Goal: Task Accomplishment & Management: Manage account settings

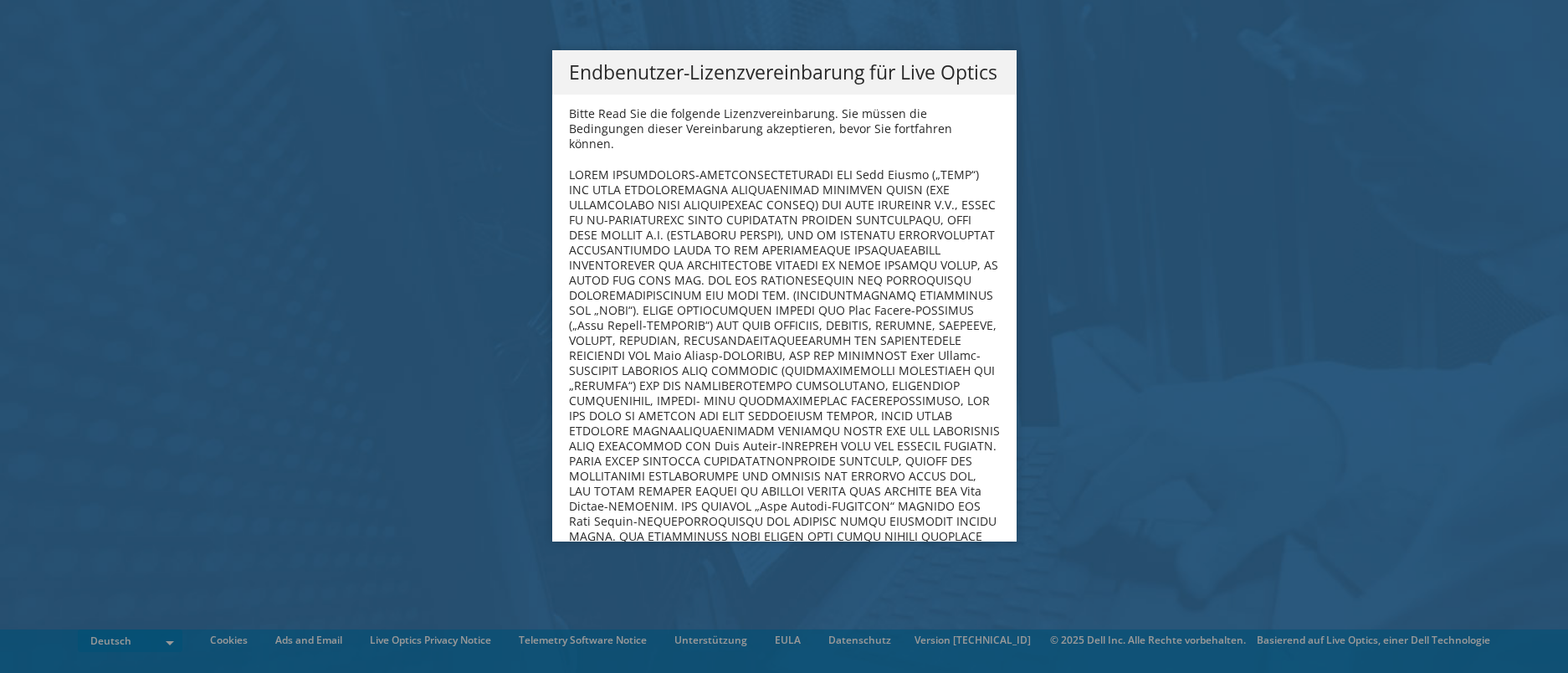
click at [1340, 312] on div "Endbenutzer-Lizenzvereinbarung für Live Optics Bitte Read Sie die folgende Lize…" at bounding box center [784, 337] width 1568 height 573
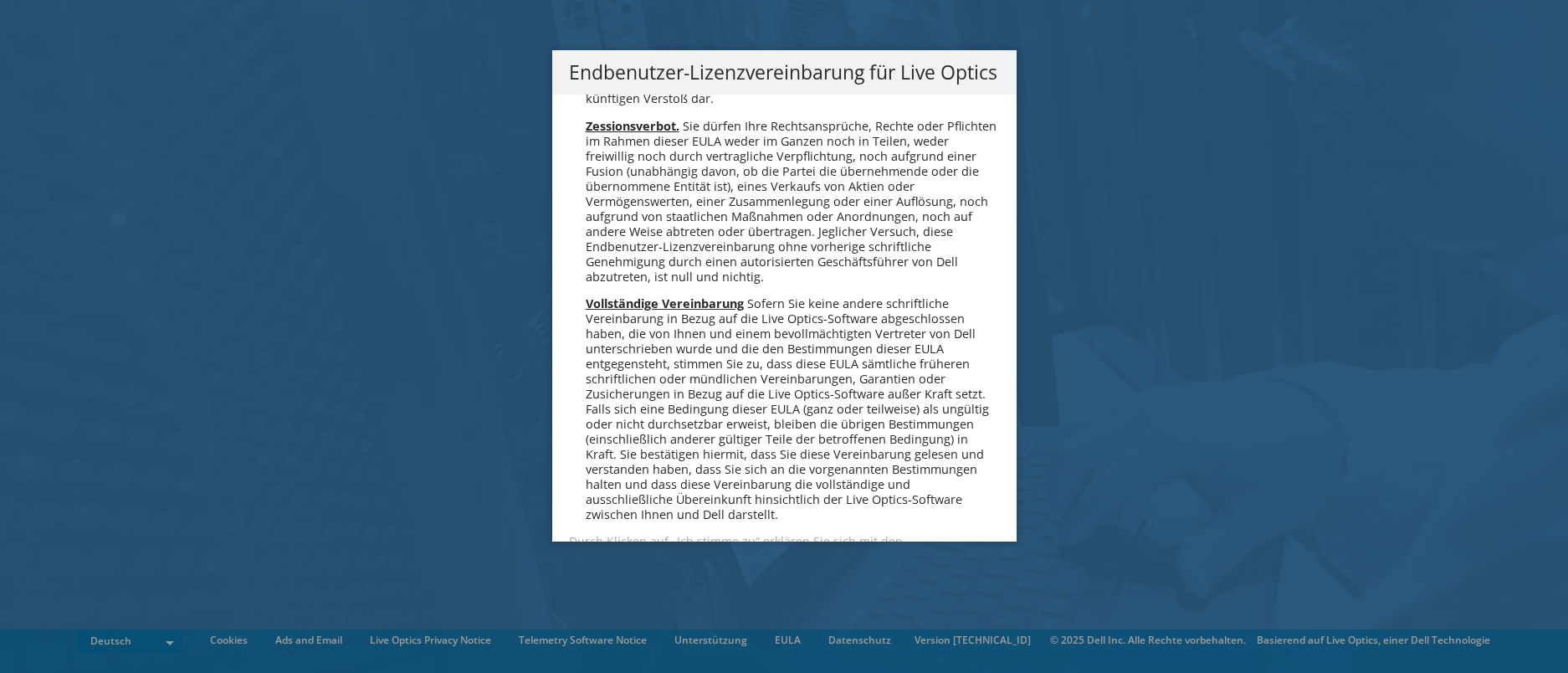
scroll to position [8229, 0]
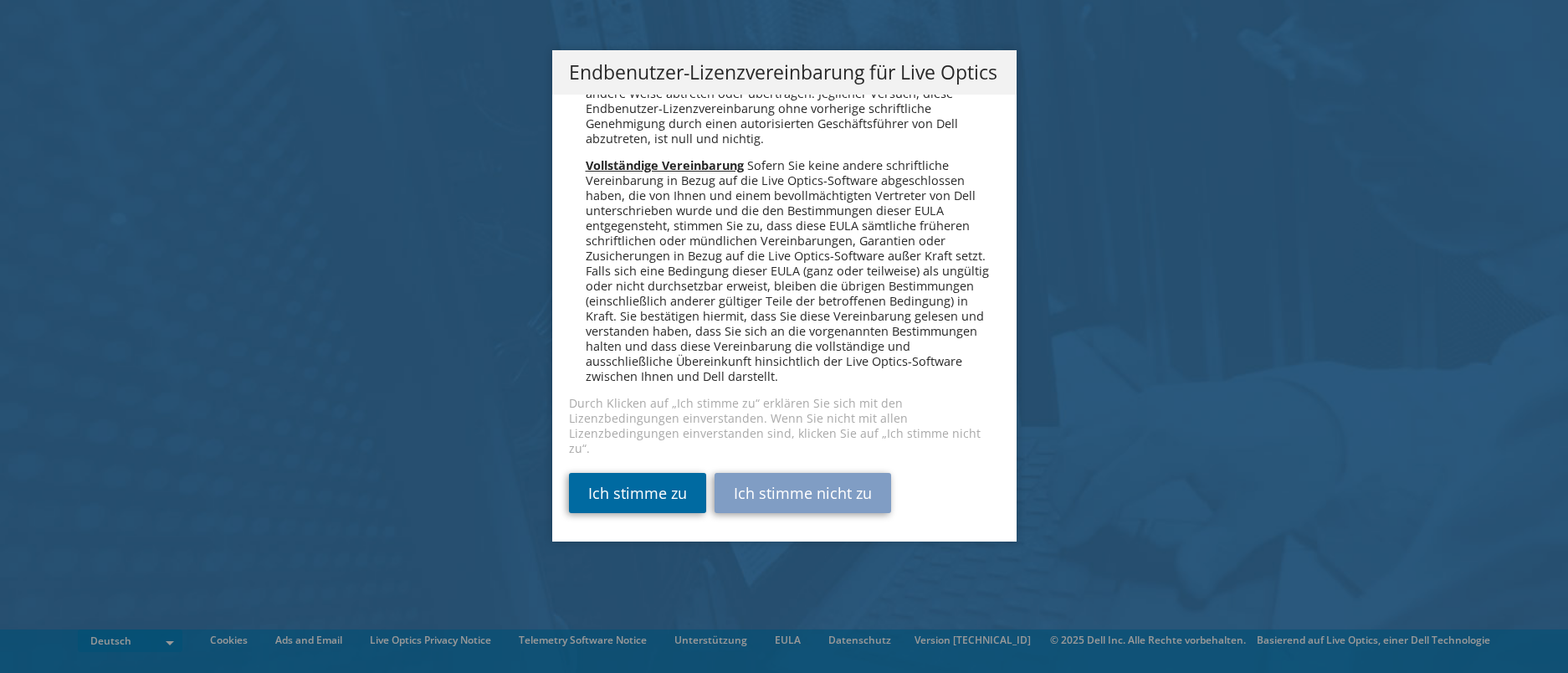
click at [624, 488] on link "Ich stimme zu" at bounding box center [638, 493] width 138 height 40
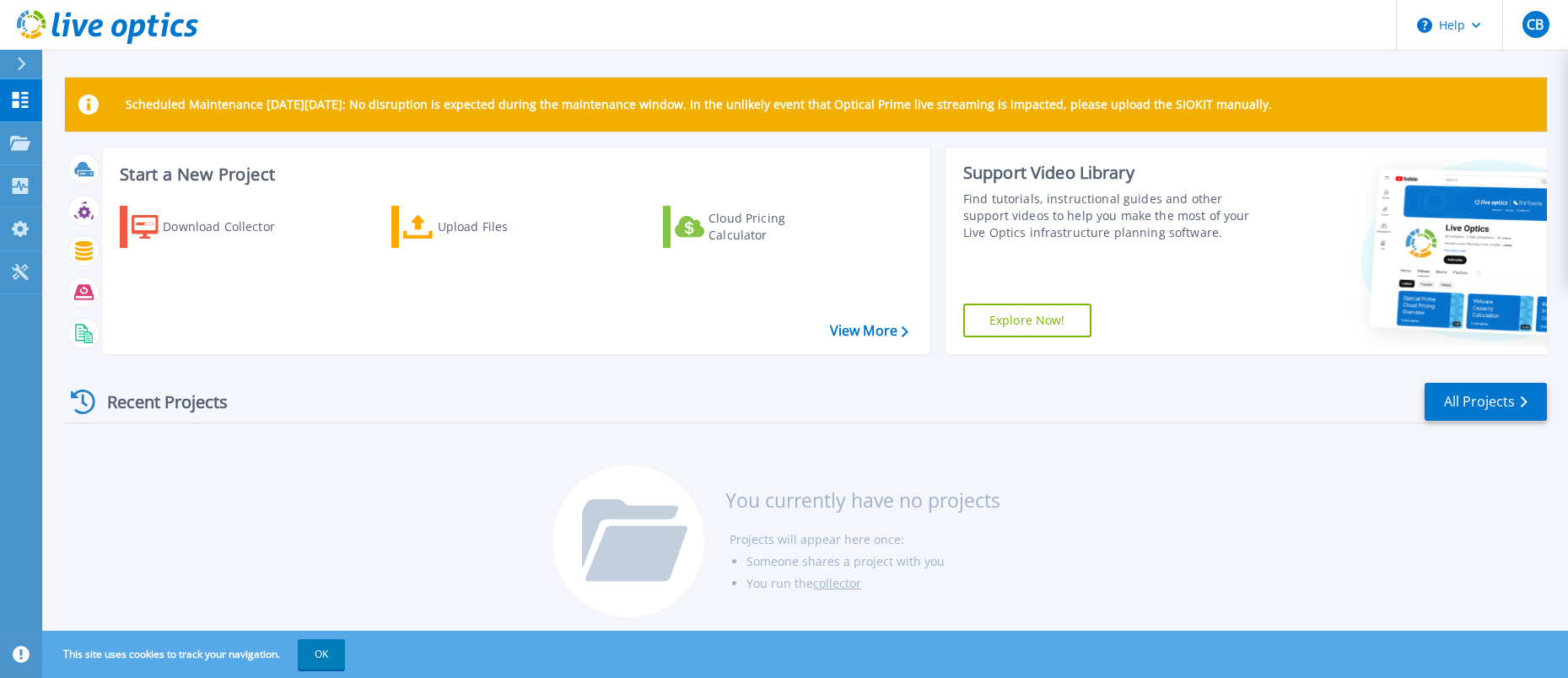
click at [765, 26] on header "Help CB Endbenutzer [PERSON_NAME] [PERSON_NAME][EMAIL_ADDRESS][PERSON_NAME][DOM…" at bounding box center [784, 25] width 1568 height 51
